Goal: Task Accomplishment & Management: Complete application form

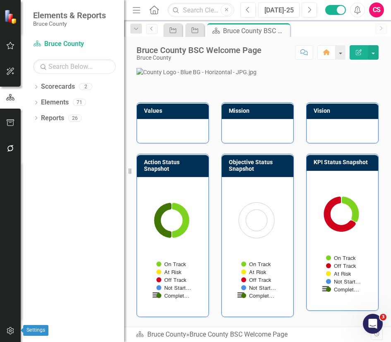
click at [9, 323] on button "button" at bounding box center [10, 330] width 19 height 17
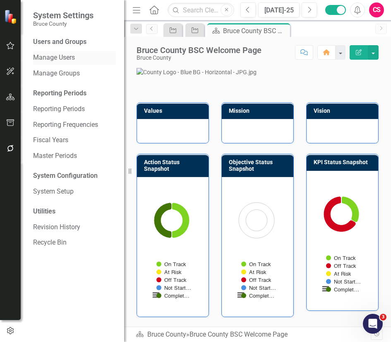
click at [65, 59] on link "Manage Users" at bounding box center [74, 58] width 83 height 10
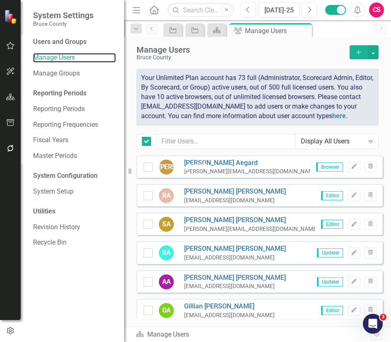
checkbox input "false"
click at [373, 50] on button "button" at bounding box center [373, 52] width 11 height 14
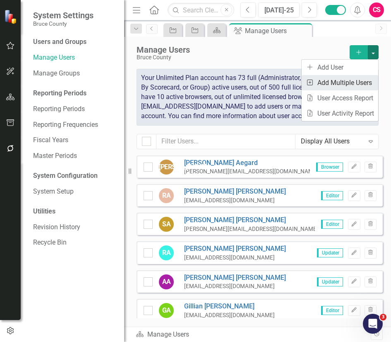
click at [351, 80] on link "Add Multiple Add Multiple Users" at bounding box center [340, 82] width 77 height 15
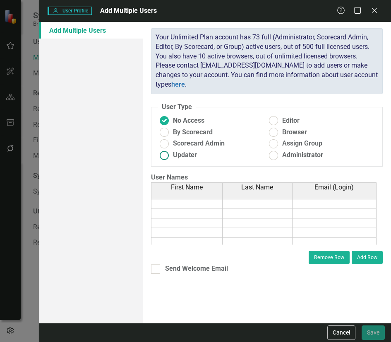
click at [184, 153] on span "Updater" at bounding box center [185, 155] width 24 height 10
click at [171, 153] on input "Updater" at bounding box center [164, 155] width 13 height 13
radio input "true"
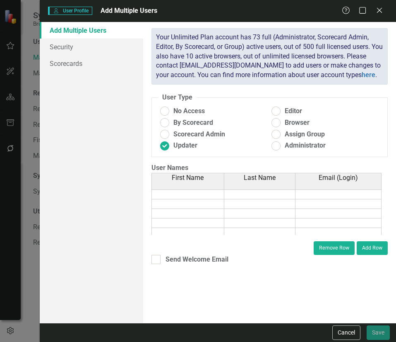
click at [161, 194] on td at bounding box center [188, 194] width 73 height 10
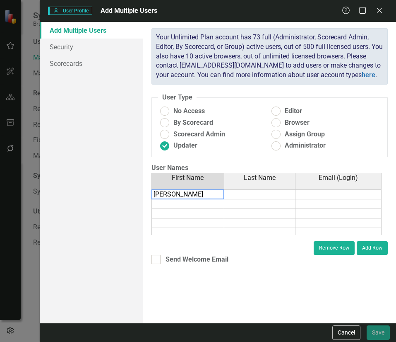
type textarea "[PERSON_NAME]"
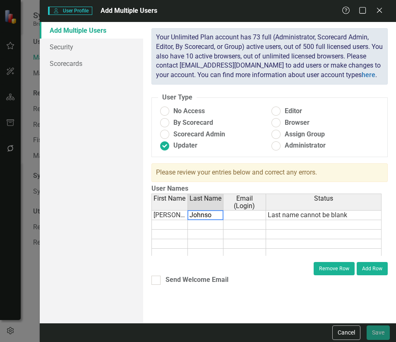
type textarea "[PERSON_NAME]"
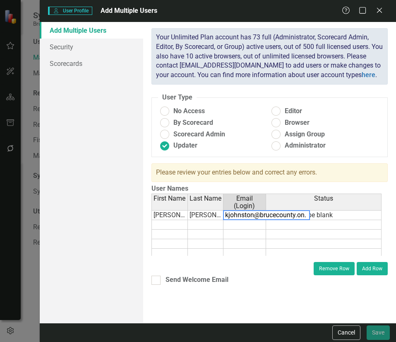
type textarea "[EMAIL_ADDRESS][DOMAIN_NAME]"
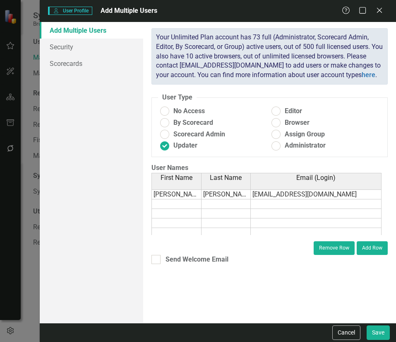
click at [176, 205] on td at bounding box center [177, 204] width 50 height 10
type textarea "[PERSON_NAME]"
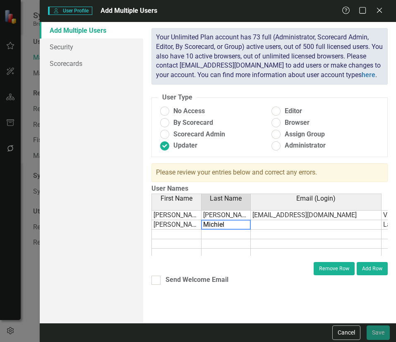
type textarea "[PERSON_NAME]"
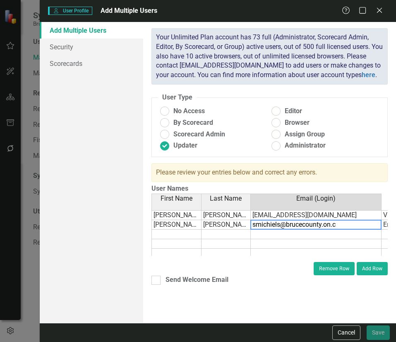
type textarea "[EMAIL_ADDRESS][DOMAIN_NAME]"
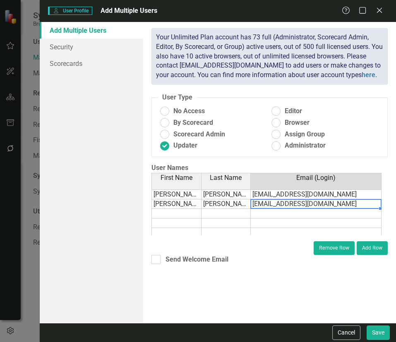
click at [162, 211] on td at bounding box center [177, 214] width 50 height 10
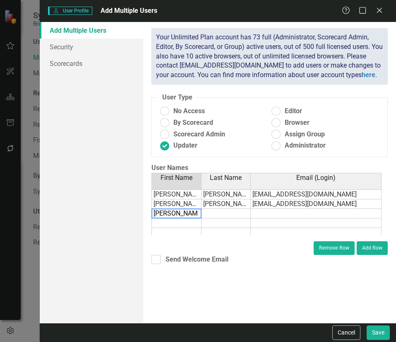
type textarea "[PERSON_NAME]"
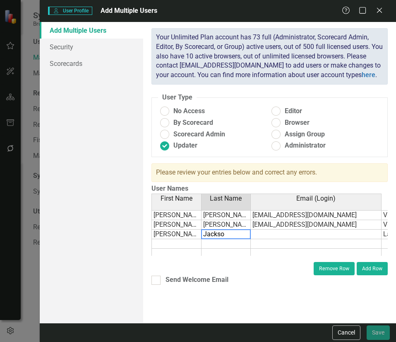
type textarea "[PERSON_NAME]"
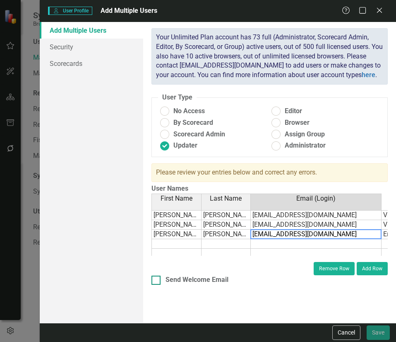
type textarea "[EMAIL_ADDRESS][DOMAIN_NAME]"
click at [160, 278] on div "ClearPoint has a wealth of options to help you ensure that people only have acc…" at bounding box center [269, 172] width 253 height 301
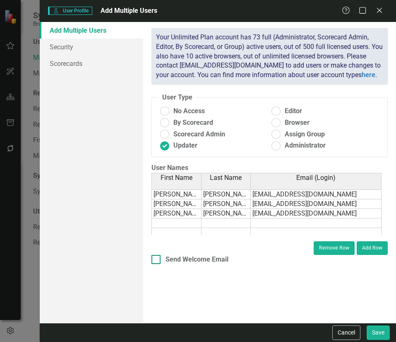
click at [157, 258] on div at bounding box center [156, 259] width 9 height 9
click at [157, 258] on input "Send Welcome Email" at bounding box center [154, 257] width 5 height 5
checkbox input "true"
click at [279, 109] on ins at bounding box center [276, 111] width 13 height 13
click at [279, 109] on input "Editor" at bounding box center [276, 111] width 13 height 13
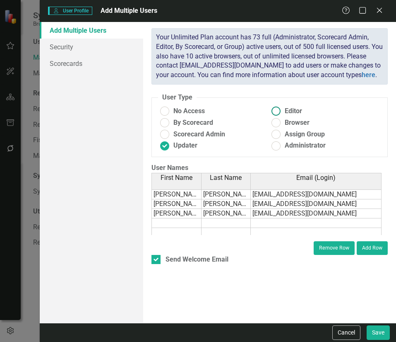
radio input "true"
click at [173, 147] on label "Updater" at bounding box center [214, 146] width 112 height 10
click at [171, 147] on input "Updater" at bounding box center [164, 145] width 13 height 13
radio input "true"
click at [382, 329] on button "Save" at bounding box center [378, 332] width 23 height 14
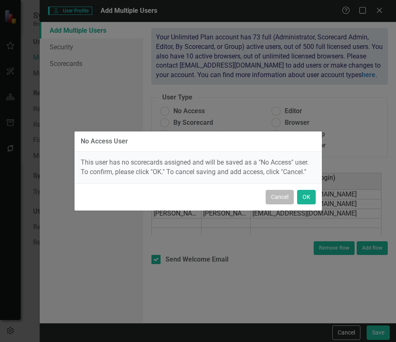
click at [279, 192] on button "Cancel" at bounding box center [280, 197] width 28 height 14
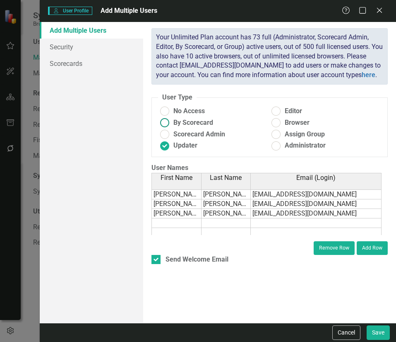
click at [200, 124] on span "By Scorecard" at bounding box center [194, 123] width 40 height 10
click at [171, 124] on input "By Scorecard" at bounding box center [164, 122] width 13 height 13
radio input "true"
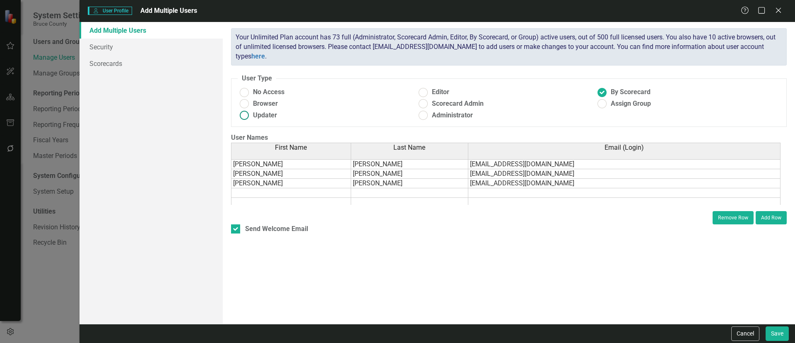
click at [262, 114] on span "Updater" at bounding box center [265, 116] width 24 height 10
click at [251, 114] on input "Updater" at bounding box center [244, 115] width 13 height 13
radio input "true"
click at [391, 89] on span "By Scorecard" at bounding box center [631, 92] width 40 height 10
click at [391, 89] on input "By Scorecard" at bounding box center [602, 92] width 13 height 13
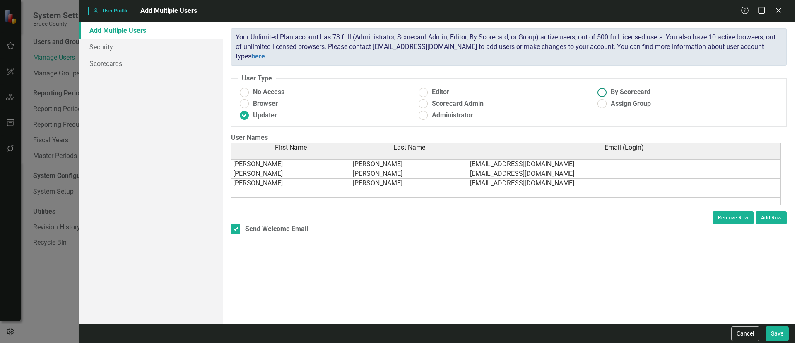
radio input "true"
click at [271, 120] on span "Updater" at bounding box center [265, 116] width 24 height 10
click at [251, 120] on input "Updater" at bounding box center [244, 115] width 13 height 13
radio input "true"
click at [391, 11] on icon at bounding box center [779, 10] width 6 height 6
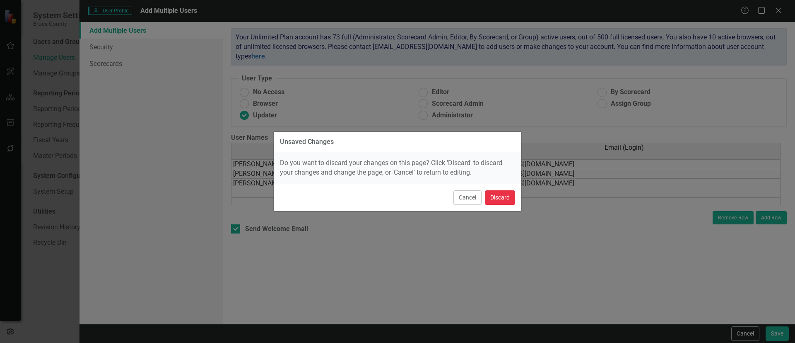
click at [391, 198] on button "Discard" at bounding box center [500, 197] width 30 height 14
